Goal: Task Accomplishment & Management: Complete application form

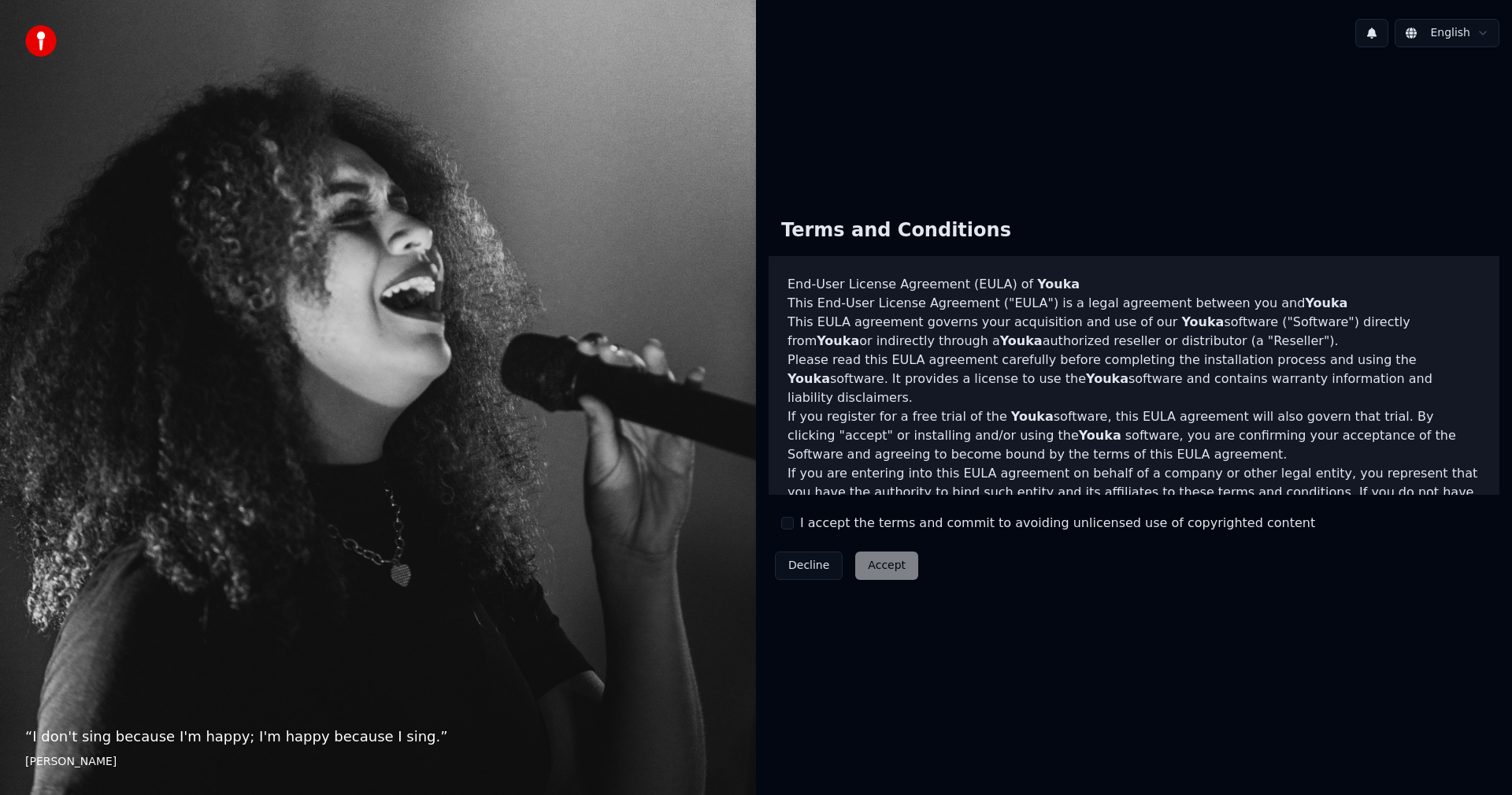
click at [847, 527] on label "I accept the terms and commit to avoiding unlicensed use of copyrighted content" at bounding box center [1058, 523] width 515 height 19
click at [794, 527] on button "I accept the terms and commit to avoiding unlicensed use of copyrighted content" at bounding box center [788, 523] width 13 height 13
click at [885, 567] on button "Accept" at bounding box center [887, 565] width 63 height 28
